Goal: Check status: Check status

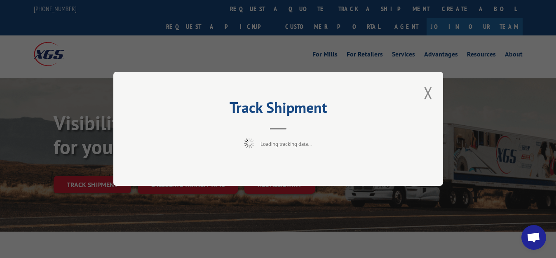
scroll to position [42, 0]
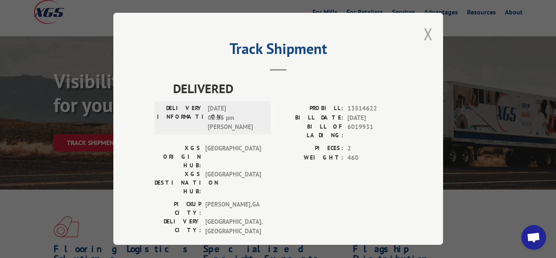
click at [424, 32] on button "Close modal" at bounding box center [428, 34] width 9 height 22
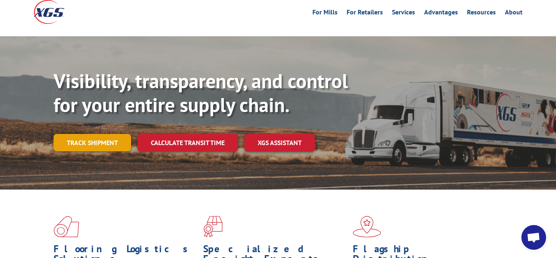
click at [101, 134] on link "Track shipment" at bounding box center [93, 142] width 78 height 17
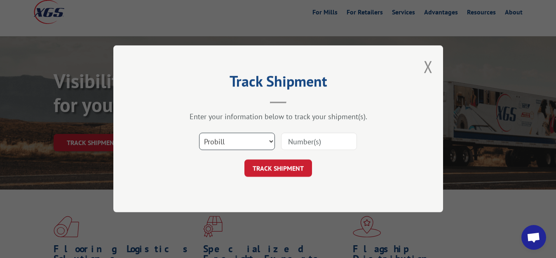
click at [199, 133] on select "Select category... Probill BOL PO" at bounding box center [237, 141] width 76 height 17
select select "bol"
click option "BOL" at bounding box center [0, 0] width 0 height 0
drag, startPoint x: 284, startPoint y: 138, endPoint x: 296, endPoint y: 120, distance: 21.4
click at [285, 138] on input at bounding box center [319, 141] width 76 height 17
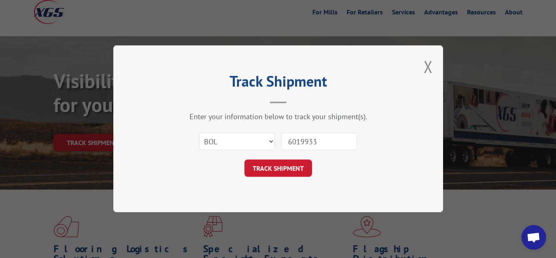
type input "6019933"
click button "TRACK SHIPMENT" at bounding box center [279, 168] width 68 height 17
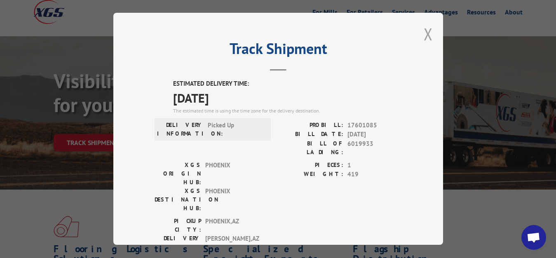
click at [424, 33] on button "Close modal" at bounding box center [428, 34] width 9 height 22
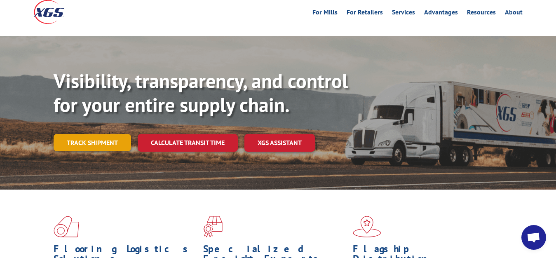
click at [87, 134] on link "Track shipment" at bounding box center [93, 142] width 78 height 17
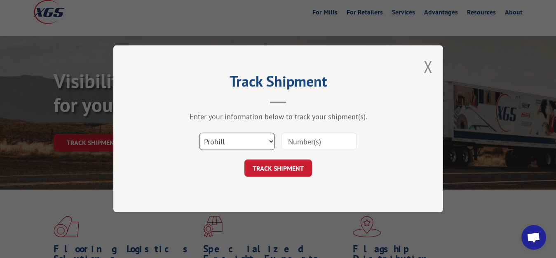
click at [199, 133] on select "Select category... Probill BOL PO" at bounding box center [237, 141] width 76 height 17
select select "bol"
click option "BOL" at bounding box center [0, 0] width 0 height 0
click at [302, 138] on input at bounding box center [319, 141] width 76 height 17
type input "6019928"
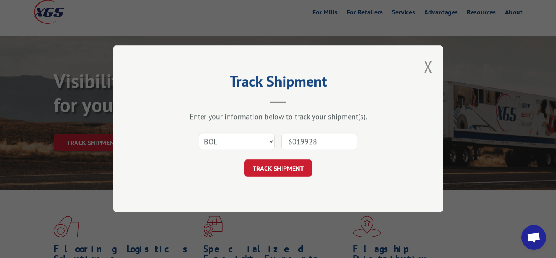
click button "TRACK SHIPMENT" at bounding box center [279, 168] width 68 height 17
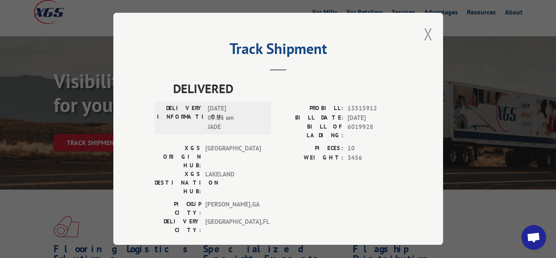
click at [424, 33] on button "Close modal" at bounding box center [428, 34] width 9 height 22
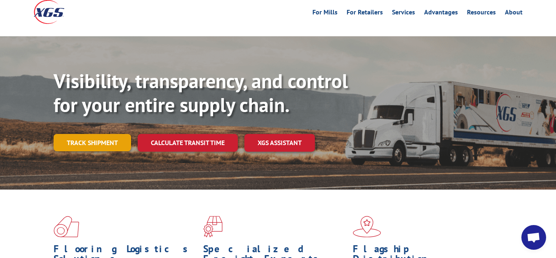
click at [116, 134] on link "Track shipment" at bounding box center [93, 142] width 78 height 17
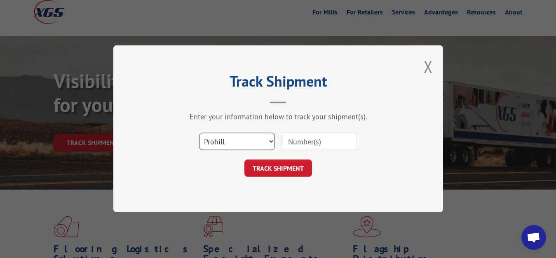
click at [199, 133] on select "Select category... Probill BOL PO" at bounding box center [237, 141] width 76 height 17
select select "bol"
click option "BOL" at bounding box center [0, 0] width 0 height 0
drag, startPoint x: 297, startPoint y: 140, endPoint x: 333, endPoint y: 71, distance: 78.2
click at [297, 139] on input at bounding box center [319, 141] width 76 height 17
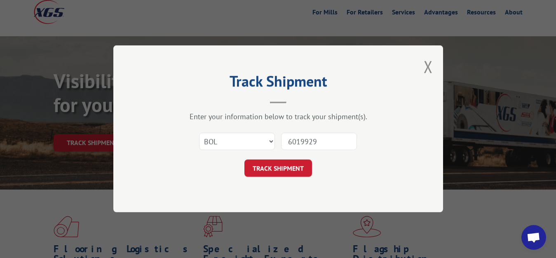
type input "6019929"
click button "TRACK SHIPMENT" at bounding box center [279, 168] width 68 height 17
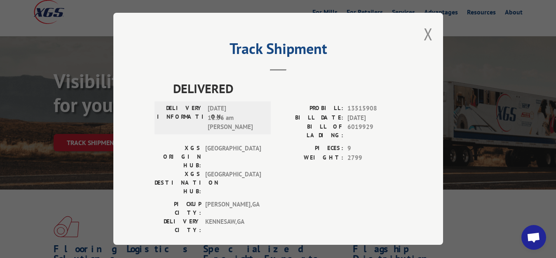
drag, startPoint x: 419, startPoint y: 29, endPoint x: 273, endPoint y: 108, distance: 165.7
click at [424, 31] on button "Close modal" at bounding box center [428, 34] width 9 height 22
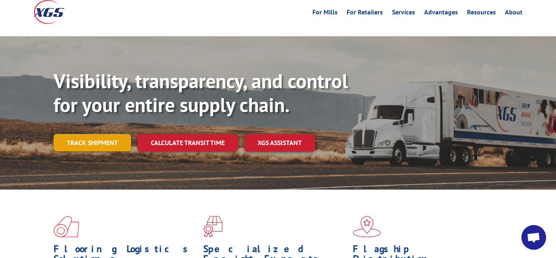
click at [95, 134] on link "Track shipment" at bounding box center [93, 142] width 78 height 17
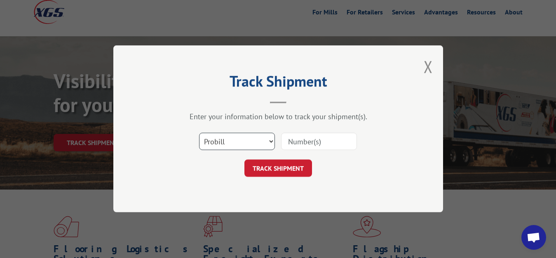
click at [199, 133] on select "Select category... Probill BOL PO" at bounding box center [237, 141] width 76 height 17
select select "bol"
click option "BOL" at bounding box center [0, 0] width 0 height 0
click at [302, 151] on div "Select category... Probill BOL PO" at bounding box center [278, 141] width 247 height 27
drag, startPoint x: 304, startPoint y: 137, endPoint x: 305, endPoint y: 123, distance: 13.7
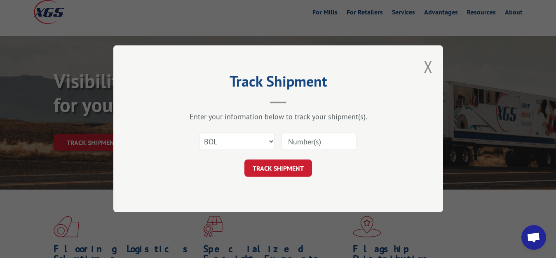
click at [304, 136] on input at bounding box center [319, 141] width 76 height 17
type input "6019930"
click button "TRACK SHIPMENT" at bounding box center [279, 168] width 68 height 17
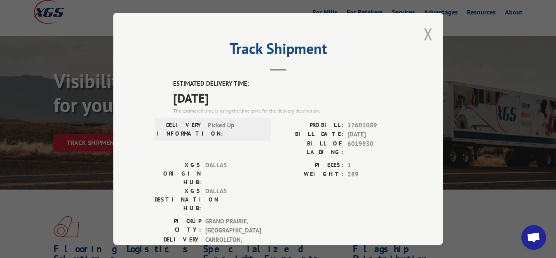
click at [424, 32] on button "Close modal" at bounding box center [428, 34] width 9 height 22
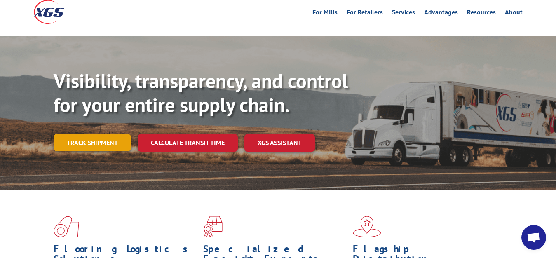
click at [81, 134] on link "Track shipment" at bounding box center [93, 142] width 78 height 17
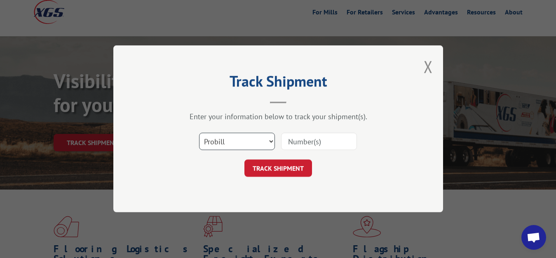
click at [199, 133] on select "Select category... Probill BOL PO" at bounding box center [237, 141] width 76 height 17
select select "bol"
click option "BOL" at bounding box center [0, 0] width 0 height 0
click at [315, 133] on div at bounding box center [319, 141] width 76 height 19
click at [299, 139] on input at bounding box center [319, 141] width 76 height 17
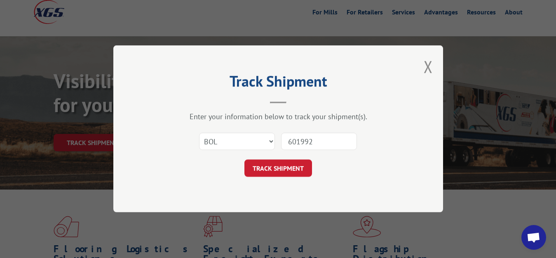
type input "6019927"
click button "TRACK SHIPMENT" at bounding box center [279, 168] width 68 height 17
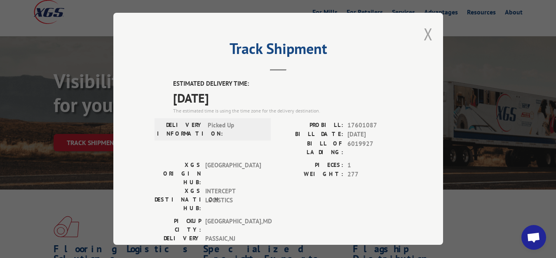
click at [424, 31] on button "Close modal" at bounding box center [428, 34] width 9 height 22
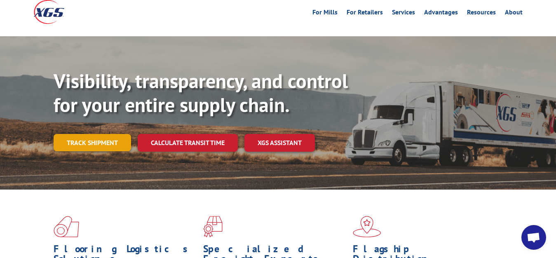
click at [88, 134] on link "Track shipment" at bounding box center [93, 142] width 78 height 17
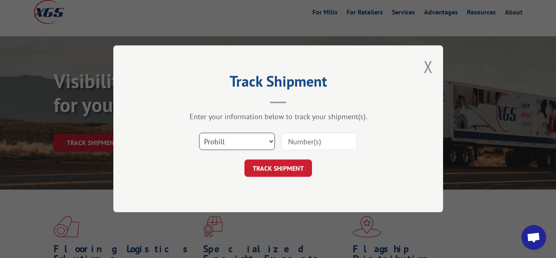
click at [199, 133] on select "Select category... Probill BOL PO" at bounding box center [237, 141] width 76 height 17
select select "bol"
click option "BOL" at bounding box center [0, 0] width 0 height 0
click at [296, 146] on input at bounding box center [319, 141] width 76 height 17
type input "6019932"
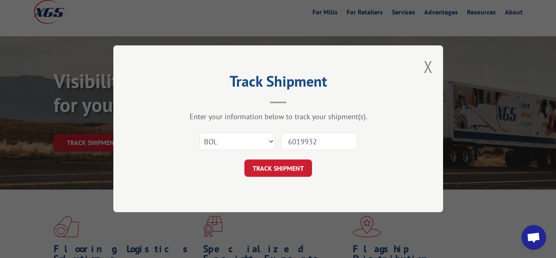
click button "TRACK SHIPMENT" at bounding box center [279, 168] width 68 height 17
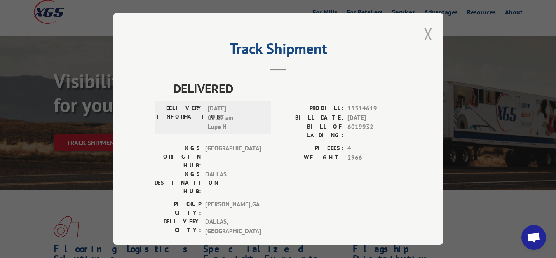
click at [424, 33] on button "Close modal" at bounding box center [428, 34] width 9 height 22
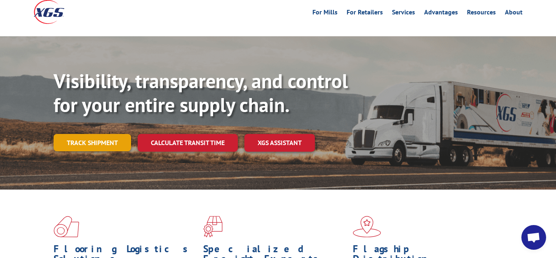
click at [94, 134] on link "Track shipment" at bounding box center [93, 142] width 78 height 17
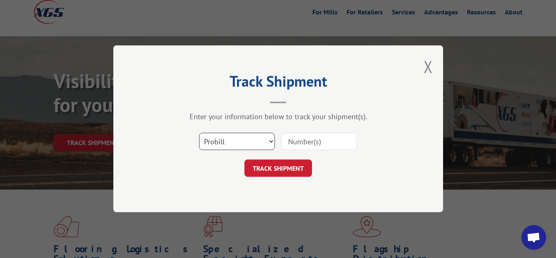
select select "bol"
click option "BOL" at bounding box center [0, 0] width 0 height 0
click at [289, 137] on input at bounding box center [319, 141] width 76 height 17
